Goal: Task Accomplishment & Management: Manage account settings

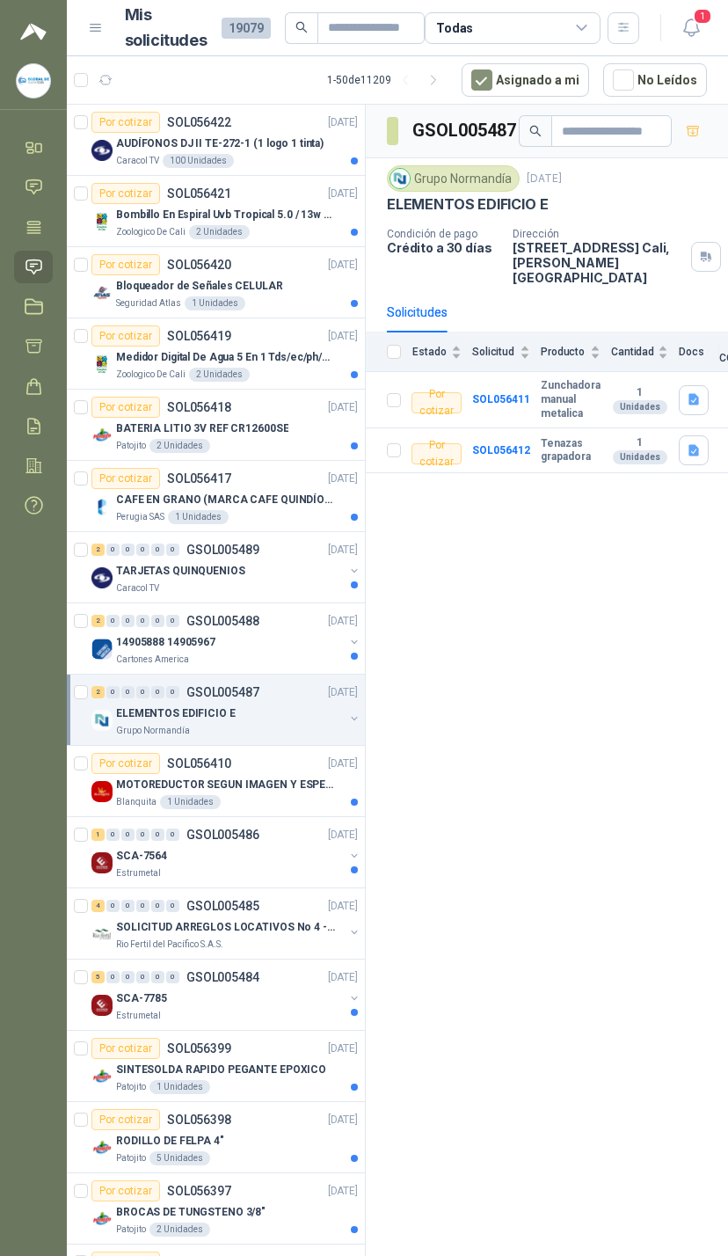
click at [30, 122] on menu "[EMAIL_ADDRESS][DOMAIN_NAME] GLOBAL DE QUIMICOS Inicio Chat Tareas Solicitudes …" at bounding box center [33, 628] width 67 height 1256
click at [40, 147] on icon at bounding box center [34, 147] width 18 height 18
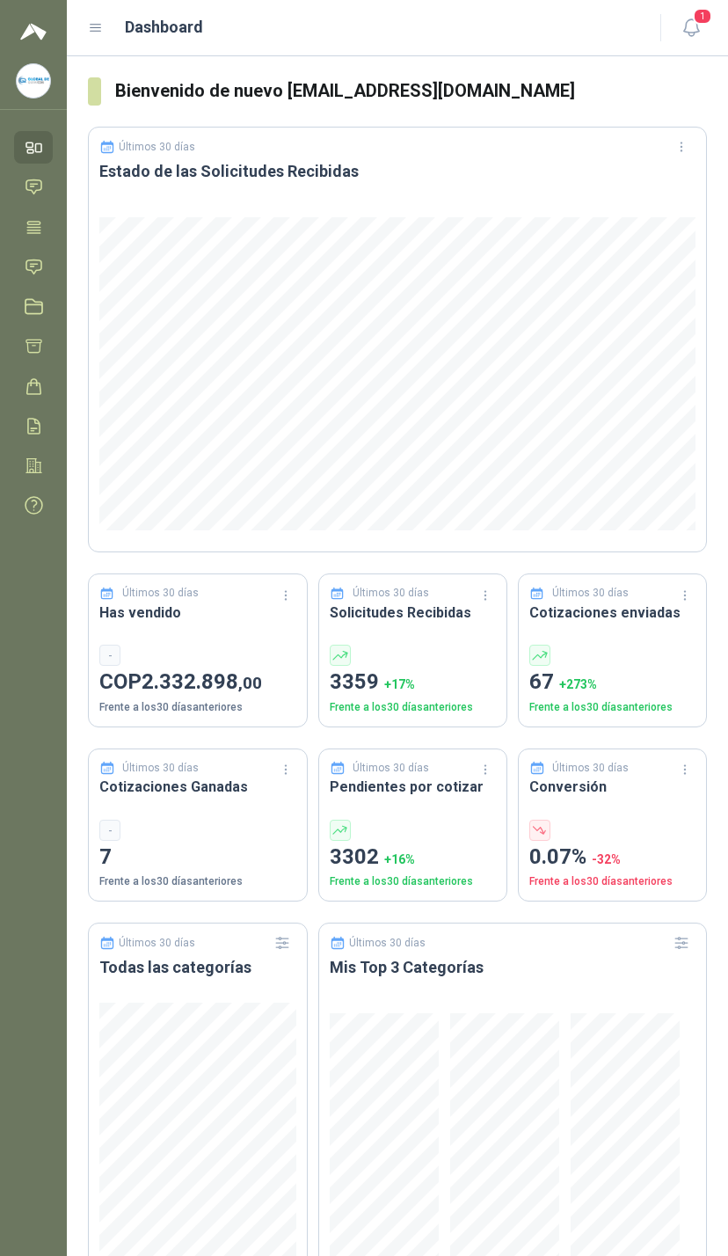
click at [708, 3] on header "Dashboard 1" at bounding box center [398, 28] width 662 height 56
click at [682, 12] on button "1" at bounding box center [692, 28] width 32 height 32
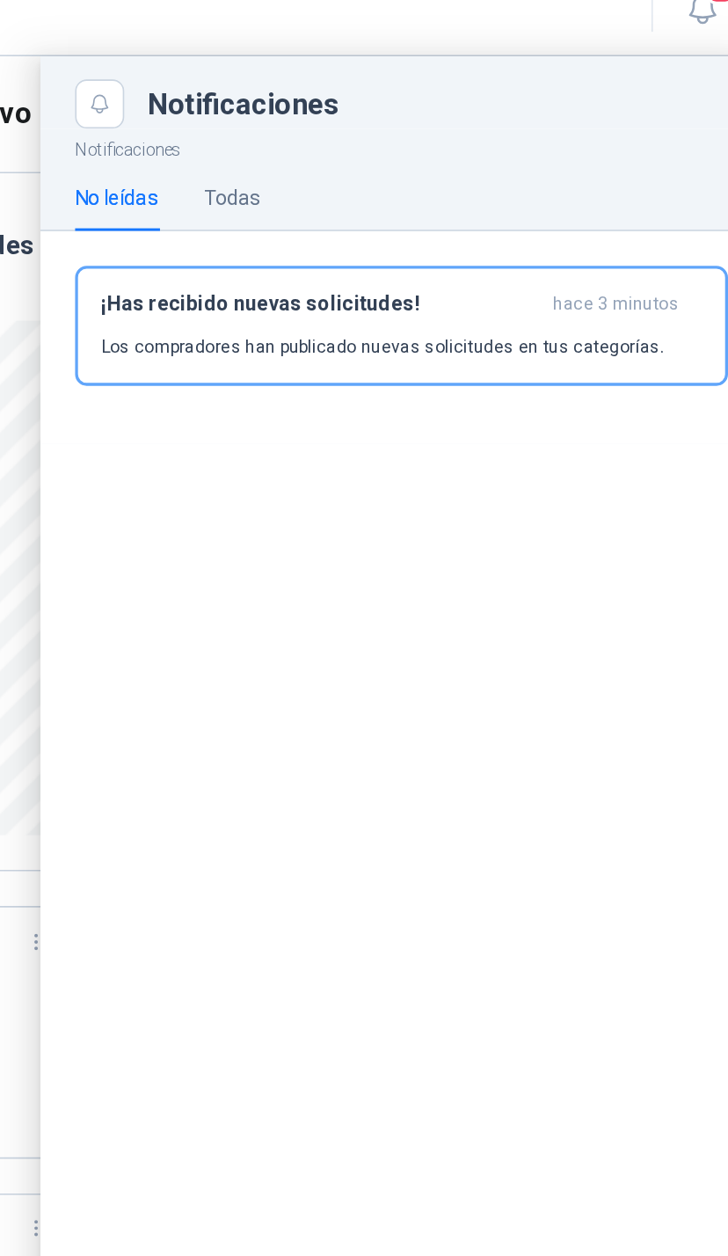
click at [388, 200] on div "¡Has recibido nuevas solicitudes! hace 3 minutos Los compradores han publicado …" at bounding box center [509, 220] width 366 height 41
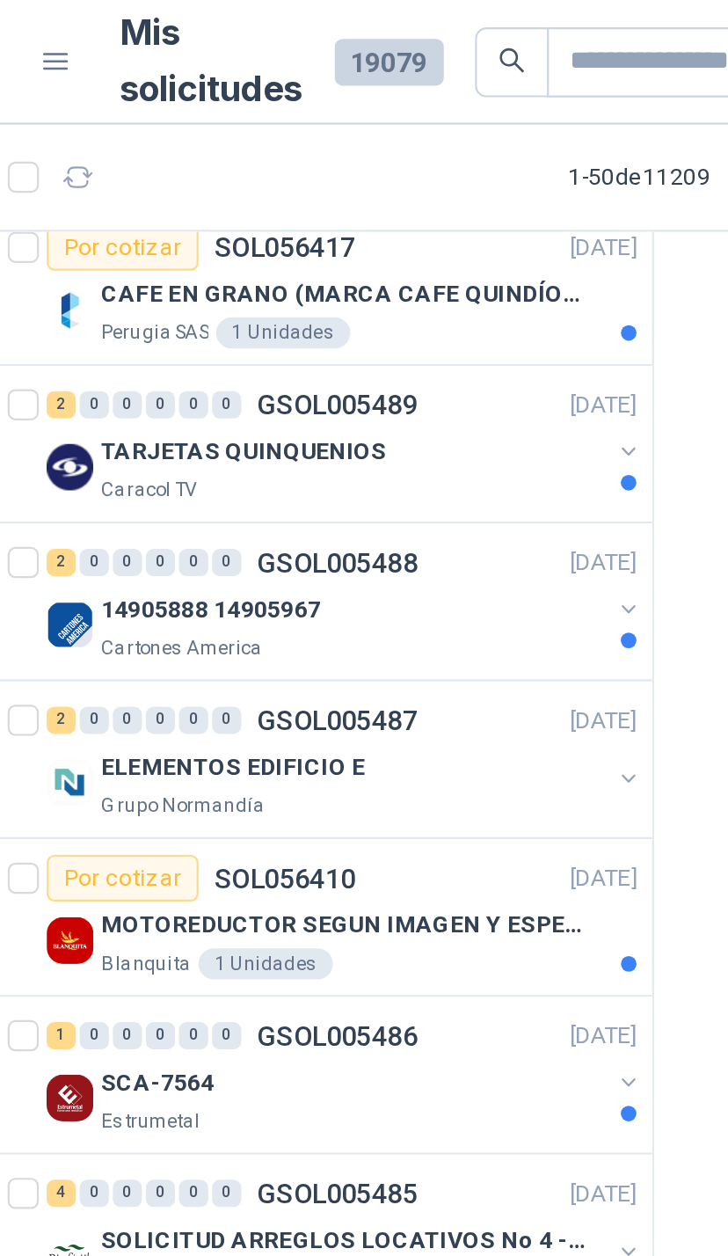
scroll to position [368, 0]
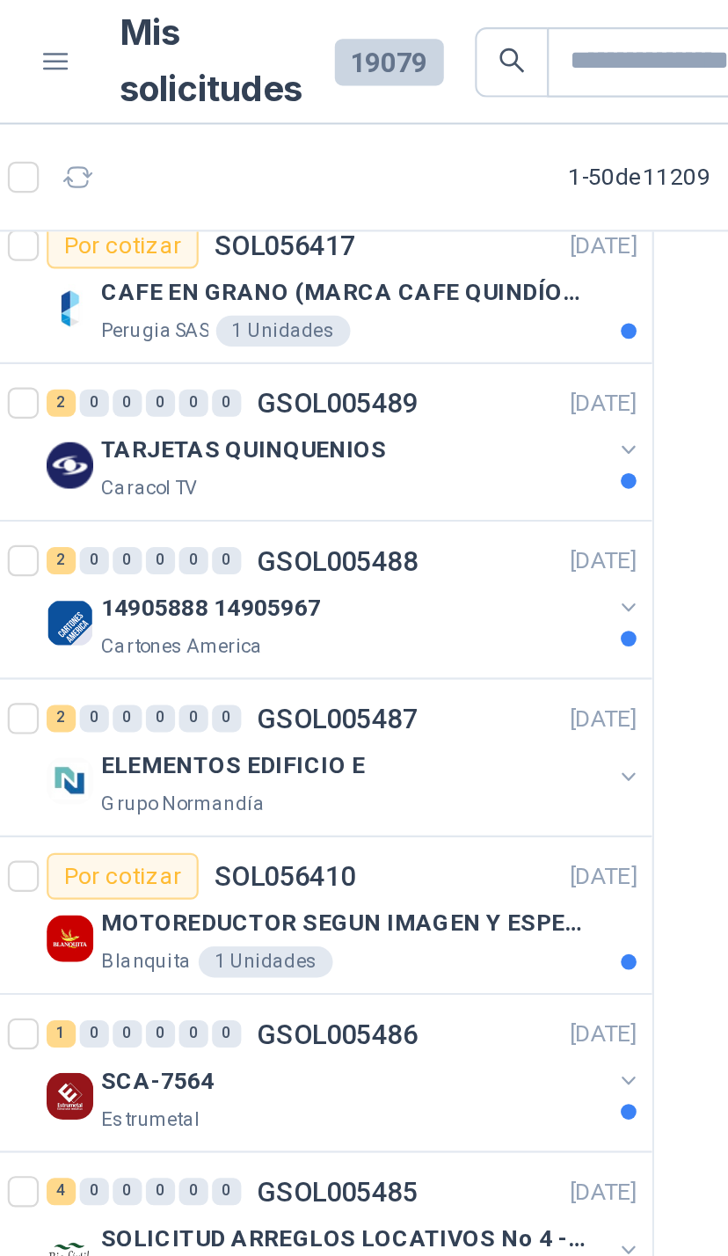
click at [328, 183] on p "[DATE]" at bounding box center [343, 182] width 30 height 17
